Goal: Task Accomplishment & Management: Use online tool/utility

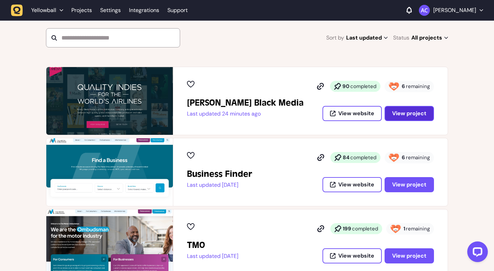
scroll to position [91, 0]
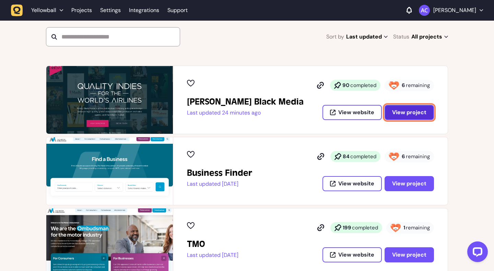
click at [414, 115] on span "View project" at bounding box center [409, 111] width 34 height 7
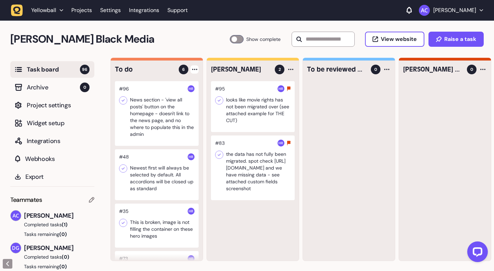
click at [192, 70] on div at bounding box center [195, 69] width 8 height 8
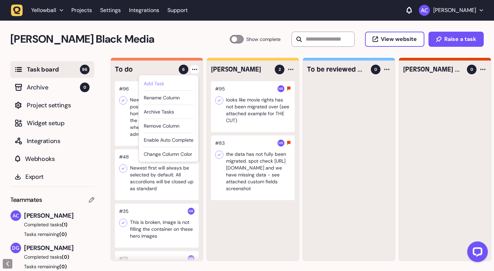
click at [180, 85] on div "Add Task" at bounding box center [169, 83] width 50 height 7
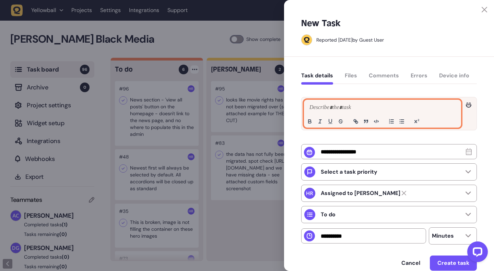
click at [337, 106] on p at bounding box center [383, 107] width 150 height 8
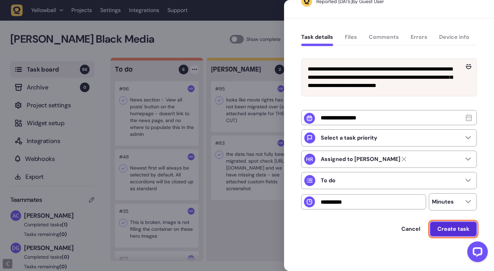
click at [455, 229] on span "Create task" at bounding box center [454, 228] width 32 height 7
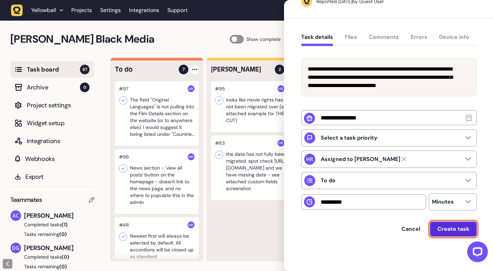
scroll to position [39, 0]
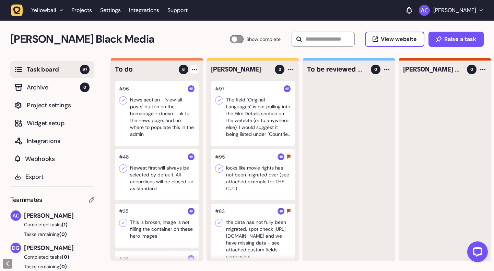
click at [249, 103] on div at bounding box center [253, 113] width 84 height 65
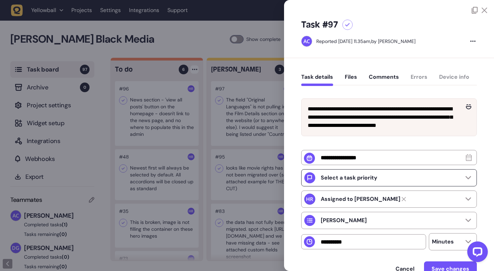
click at [404, 181] on div "Select a task priority" at bounding box center [389, 177] width 176 height 17
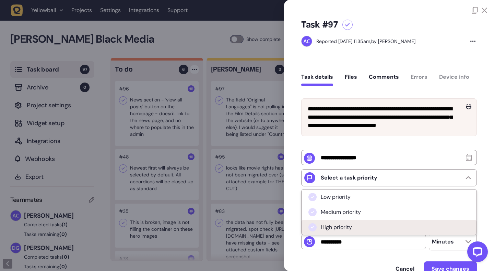
click at [390, 228] on li "High priority" at bounding box center [389, 226] width 175 height 15
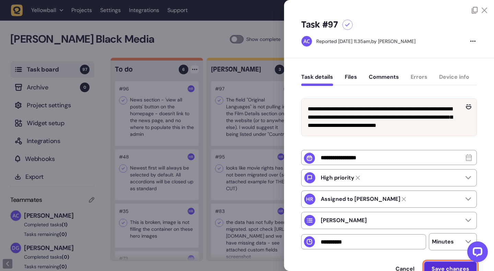
click at [442, 265] on button "Save changes" at bounding box center [450, 268] width 53 height 15
